Goal: Transaction & Acquisition: Purchase product/service

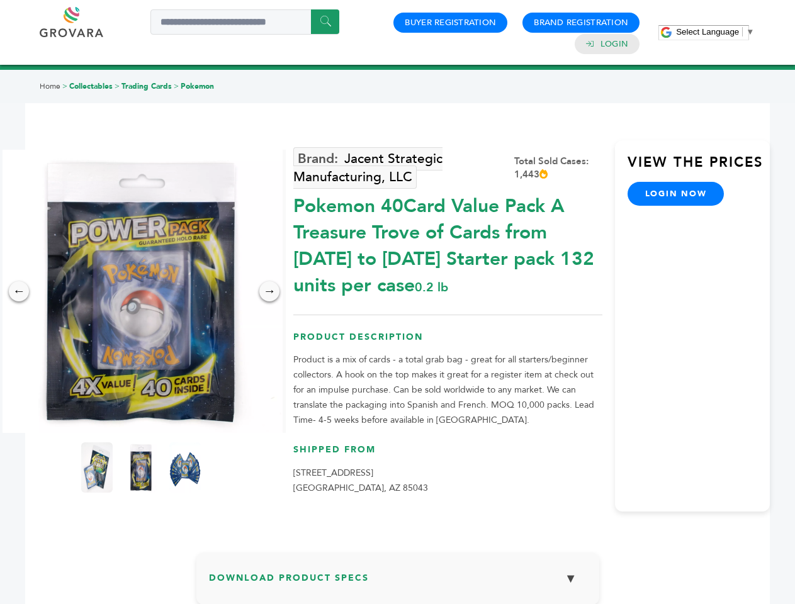
click at [715, 31] on span "Select Language" at bounding box center [707, 31] width 63 height 9
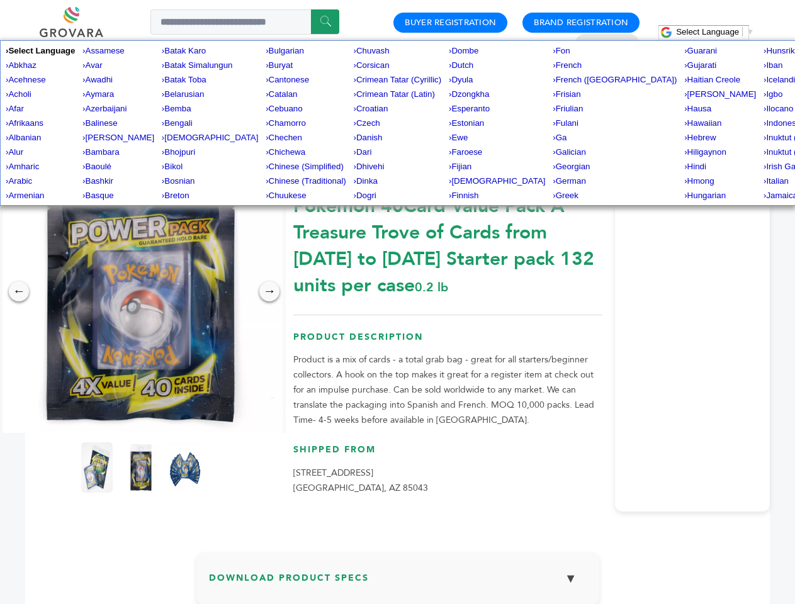
click at [141, 291] on img at bounding box center [140, 291] width 283 height 283
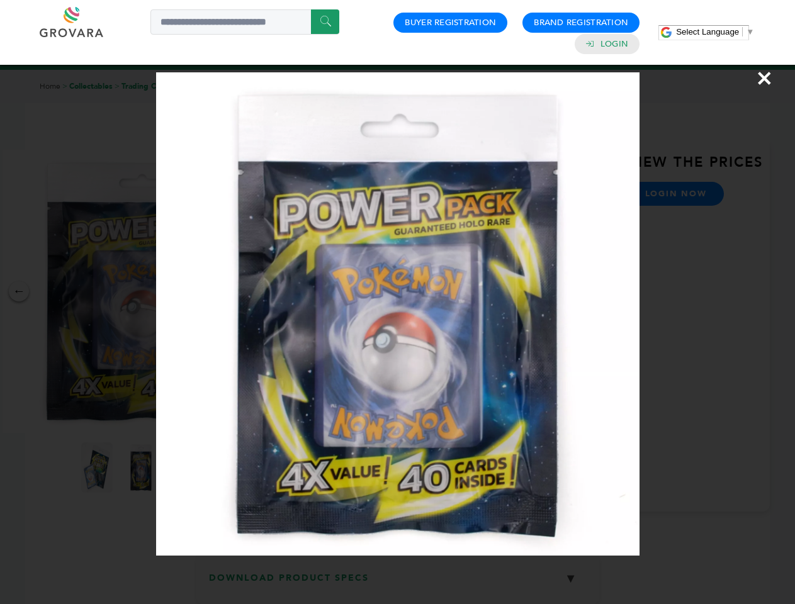
click at [19, 291] on div "×" at bounding box center [397, 302] width 795 height 604
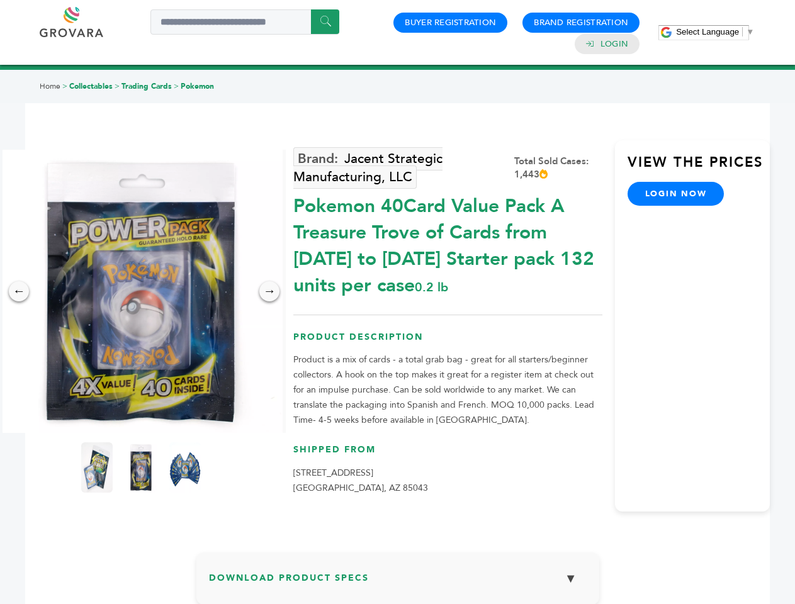
click at [269, 291] on div "→" at bounding box center [269, 291] width 20 height 20
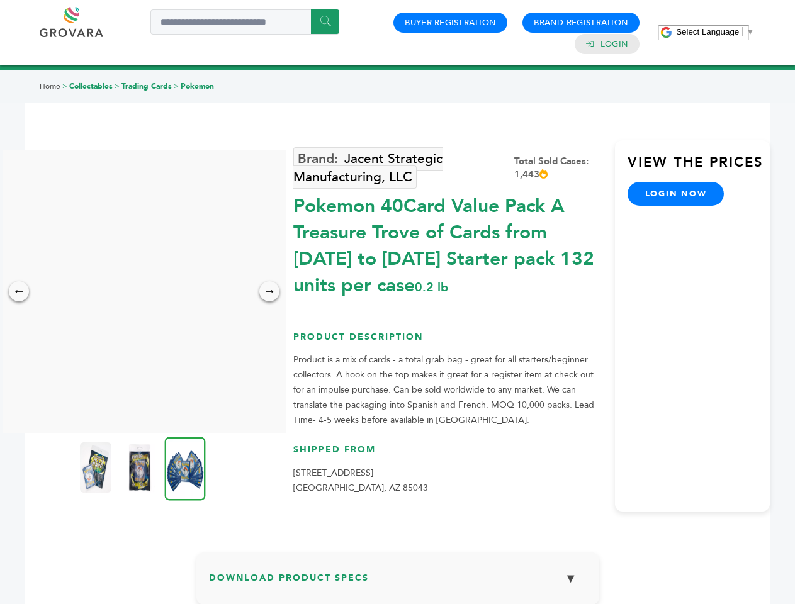
click at [97, 468] on img at bounding box center [95, 468] width 31 height 50
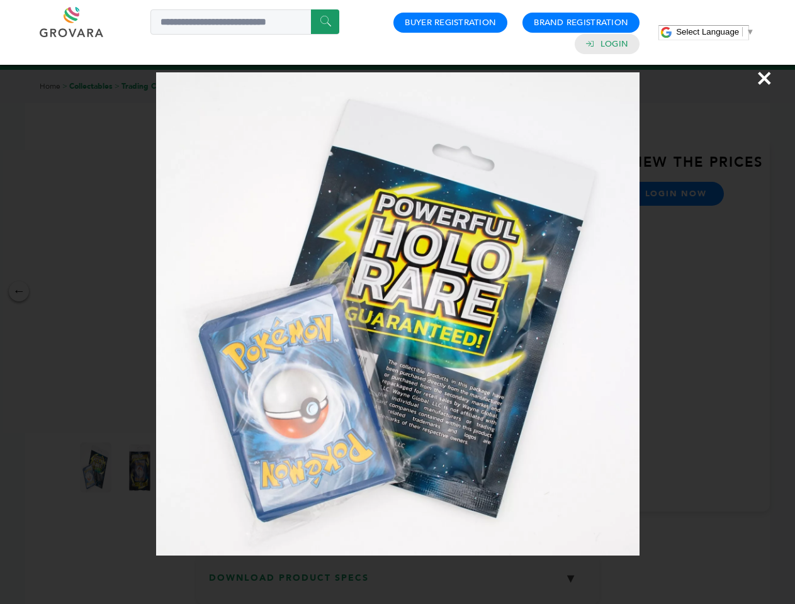
click at [141, 468] on div "×" at bounding box center [397, 302] width 795 height 604
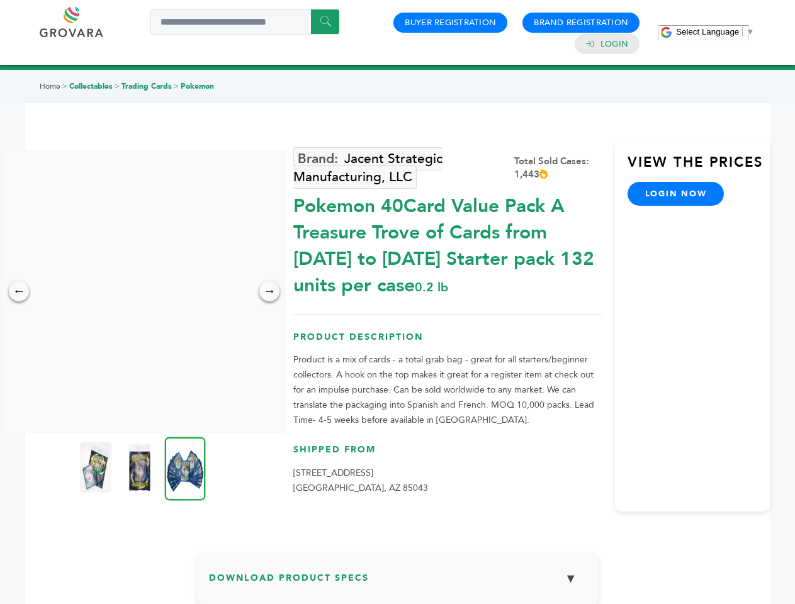
click at [185, 468] on img at bounding box center [185, 469] width 41 height 64
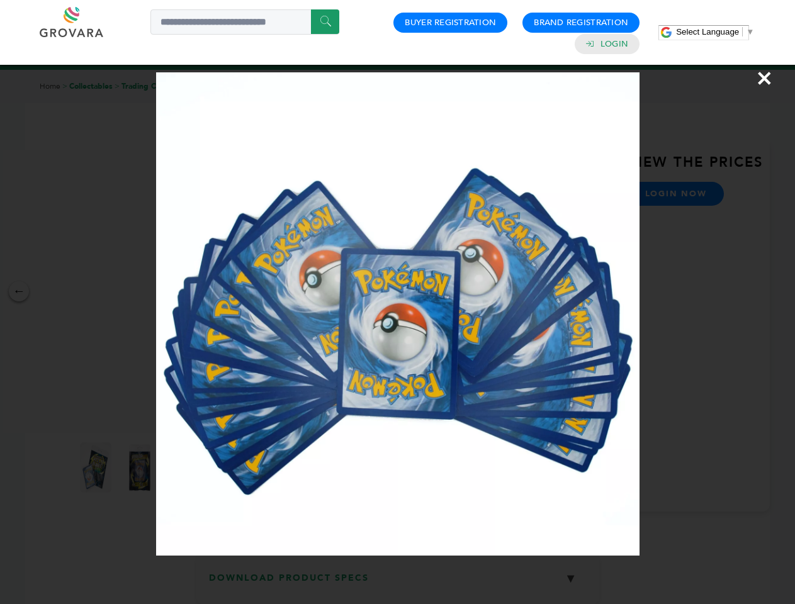
click at [398, 584] on div "×" at bounding box center [397, 302] width 795 height 604
